Goal: Information Seeking & Learning: Find specific fact

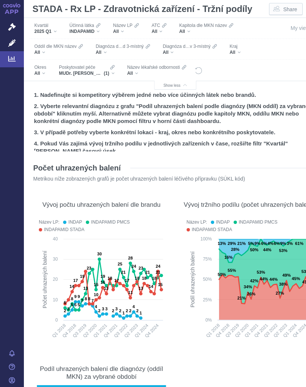
click at [114, 69] on icon "Filters" at bounding box center [112, 67] width 4 height 6
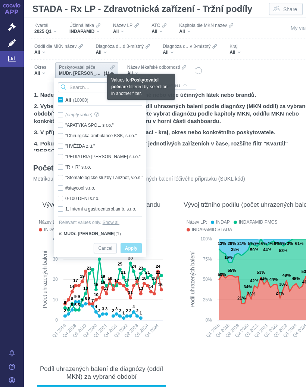
click at [82, 87] on input "Search attribute values" at bounding box center [100, 87] width 84 height 10
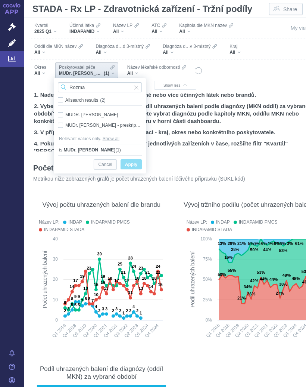
click at [99, 85] on input "Rozma" at bounding box center [100, 87] width 84 height 10
type input "R"
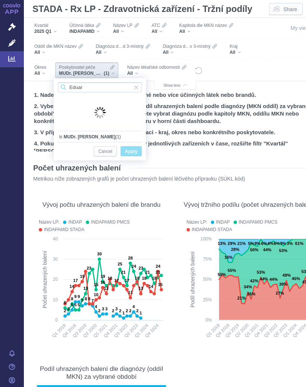
type input "[PERSON_NAME]"
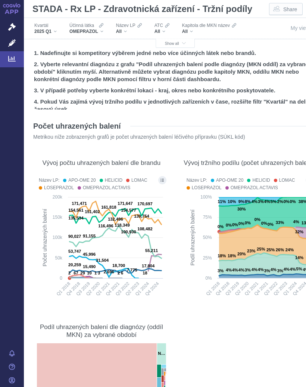
click at [179, 35] on div "Kapitola dle MKN název All" at bounding box center [210, 29] width 62 height 16
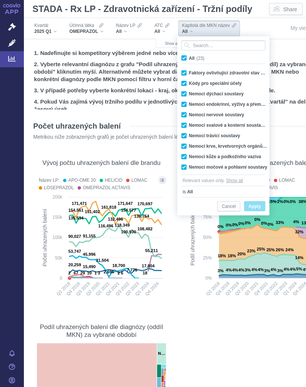
click at [169, 41] on span "Show all" at bounding box center [175, 43] width 21 height 4
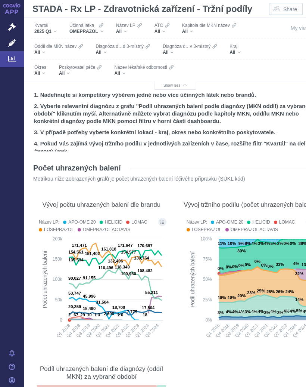
click at [64, 72] on span "All" at bounding box center [62, 73] width 6 height 6
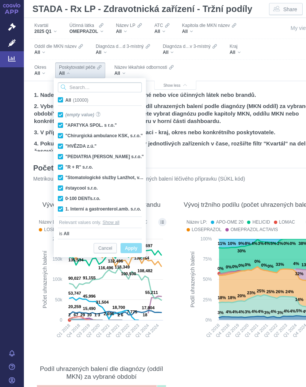
click at [81, 84] on input "Search attribute values" at bounding box center [100, 87] width 84 height 10
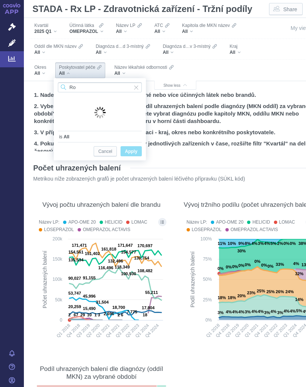
type input "R"
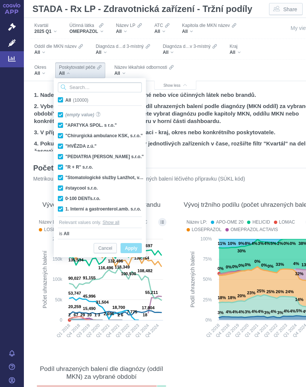
click at [97, 85] on input "Search attribute values" at bounding box center [100, 87] width 84 height 10
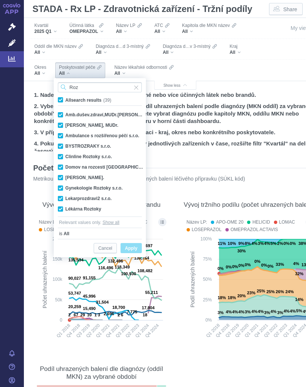
type input "Rozm"
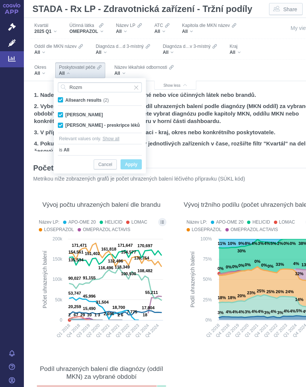
click at [265, 65] on div "Kvartál 2025 Q1 Účinná látka OMEPRAZOL Název LP All ATC All Kapitola dle MKN ná…" at bounding box center [175, 49] width 303 height 63
